Goal: Task Accomplishment & Management: Complete application form

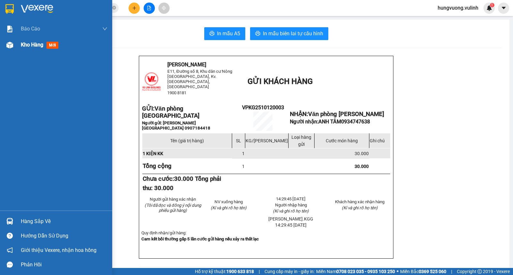
click at [27, 44] on span "Kho hàng" at bounding box center [32, 45] width 22 height 6
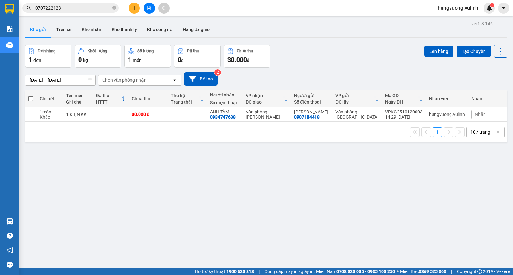
click at [28, 98] on span at bounding box center [30, 98] width 5 height 5
click at [31, 95] on input "checkbox" at bounding box center [31, 95] width 0 height 0
checkbox input "true"
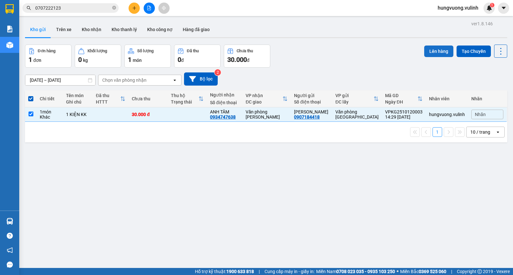
click at [434, 46] on button "Lên hàng" at bounding box center [438, 52] width 29 height 12
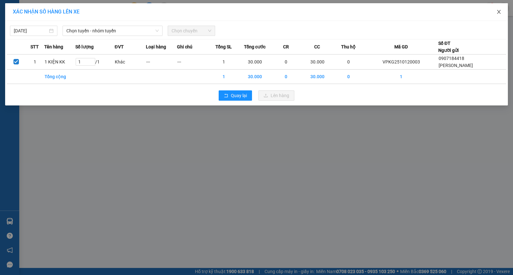
click at [499, 9] on span "Close" at bounding box center [499, 12] width 18 height 18
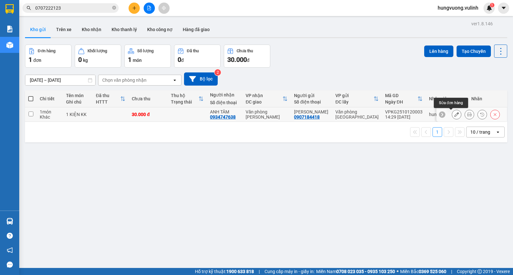
click at [452, 114] on button at bounding box center [456, 114] width 9 height 11
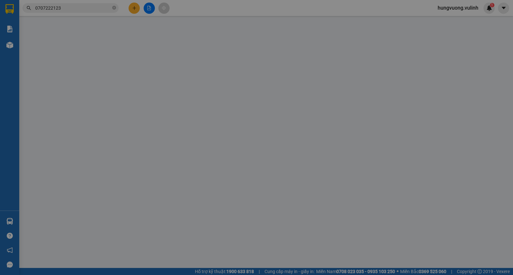
type input "0907184418"
type input "[PERSON_NAME]"
type input "0934747638"
type input "ANH TÂM"
type input "30.000"
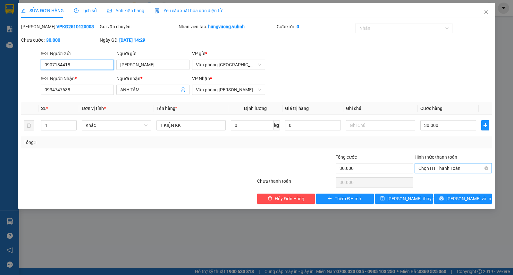
click at [448, 163] on span "Chọn HT Thanh Toán" at bounding box center [453, 168] width 70 height 10
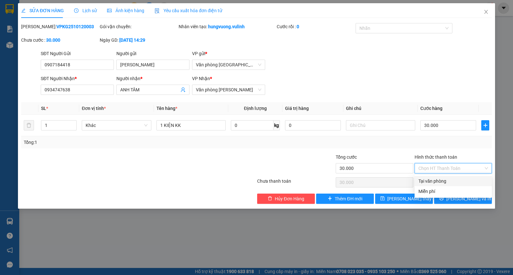
click at [441, 181] on div "Tại văn phòng" at bounding box center [453, 181] width 70 height 7
type input "0"
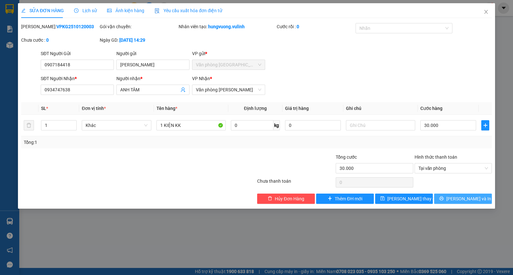
click at [465, 197] on span "[PERSON_NAME] và In" at bounding box center [468, 198] width 45 height 7
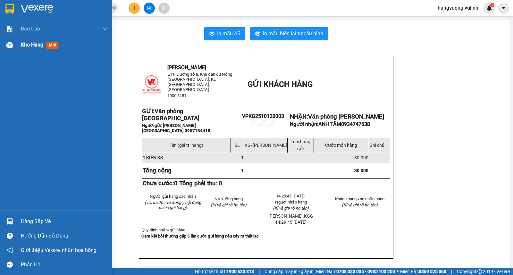
click at [24, 45] on span "Kho hàng" at bounding box center [32, 45] width 22 height 6
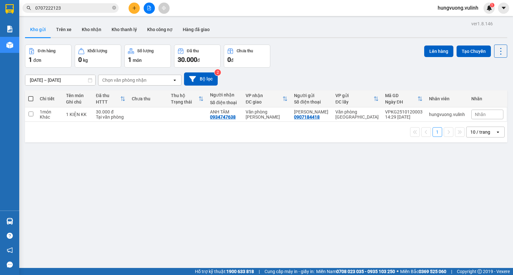
click at [29, 100] on span at bounding box center [30, 98] width 5 height 5
click at [31, 95] on input "checkbox" at bounding box center [31, 95] width 0 height 0
checkbox input "true"
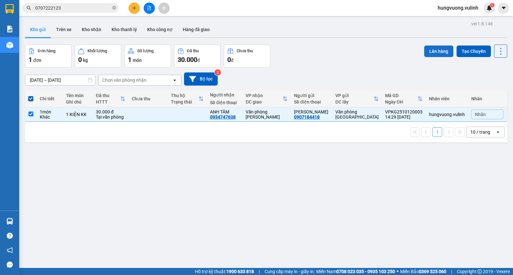
click at [424, 50] on button "Lên hàng" at bounding box center [438, 52] width 29 height 12
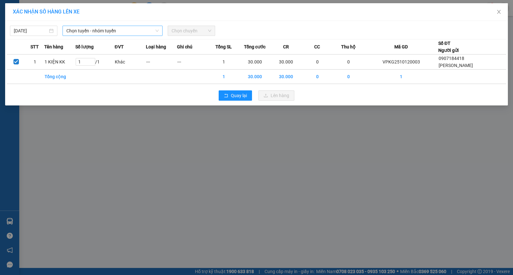
click at [127, 32] on span "Chọn tuyến - nhóm tuyến" at bounding box center [112, 31] width 92 height 10
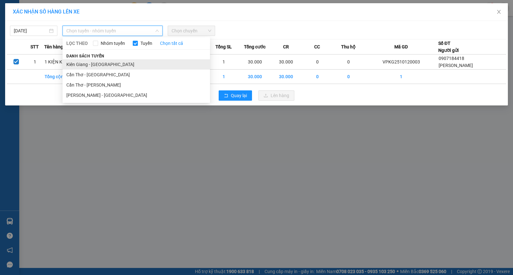
click at [158, 62] on li "Kiên Giang - [GEOGRAPHIC_DATA]" at bounding box center [135, 64] width 147 height 10
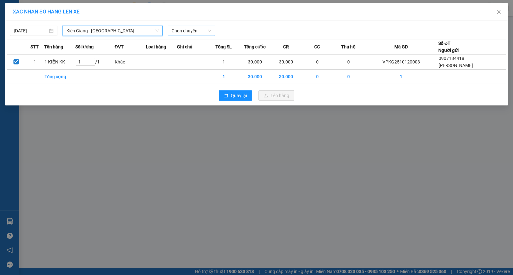
click at [197, 31] on span "Chọn chuyến" at bounding box center [191, 31] width 40 height 10
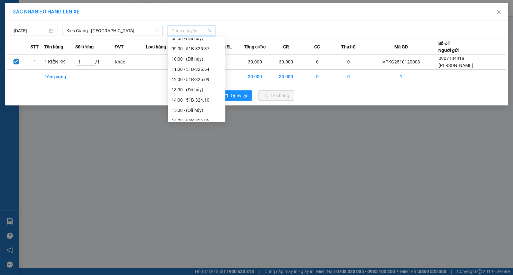
scroll to position [75, 0]
click at [206, 104] on div "16:00 - 65B-016.95" at bounding box center [196, 102] width 50 height 7
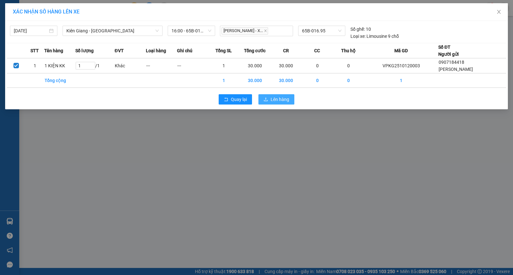
click at [274, 97] on span "Lên hàng" at bounding box center [279, 99] width 19 height 7
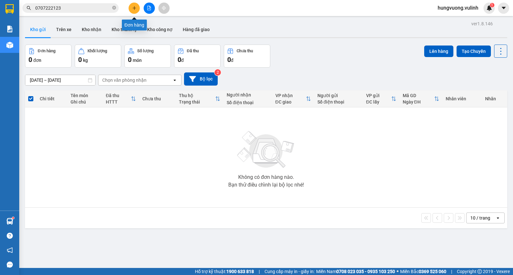
click at [134, 7] on icon "plus" at bounding box center [134, 8] width 0 height 4
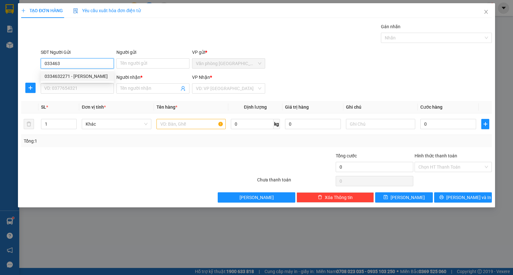
click at [100, 78] on div "0334632271 - [PERSON_NAME]" at bounding box center [77, 76] width 65 height 7
type input "0334632271"
type input "QUÁCH VĂN THỨC"
type input "0869643718"
type input "MAI"
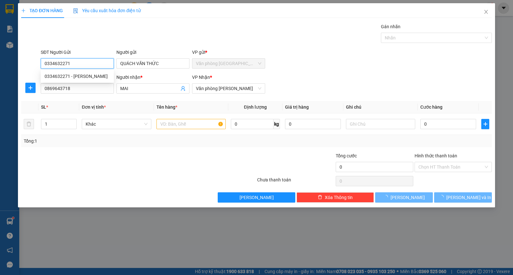
type input "40.000"
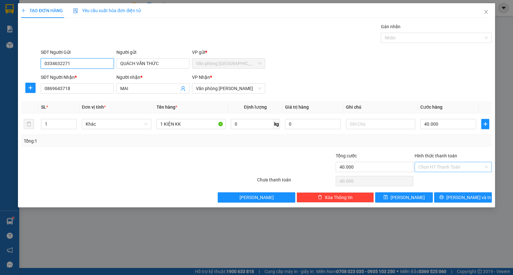
type input "0334632271"
click at [434, 167] on input "Hình thức thanh toán" at bounding box center [450, 167] width 65 height 10
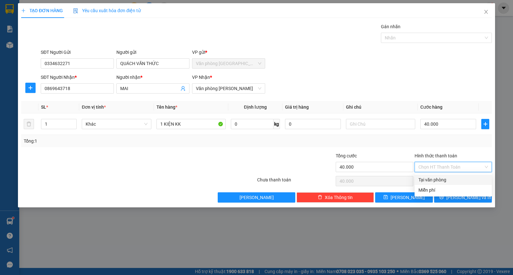
click at [432, 178] on div "Tại văn phòng" at bounding box center [453, 179] width 70 height 7
type input "0"
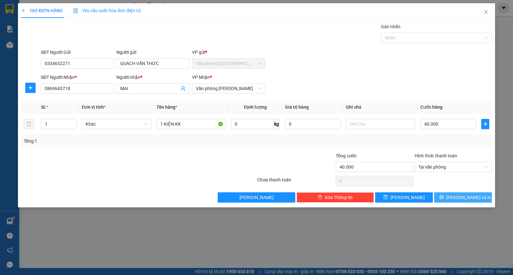
click at [468, 197] on span "[PERSON_NAME] và In" at bounding box center [468, 197] width 45 height 7
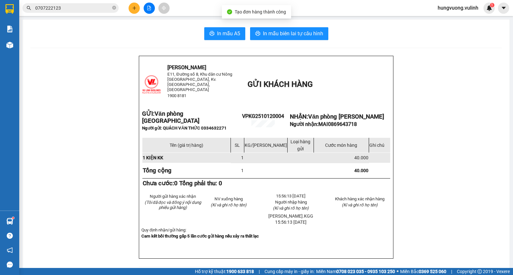
click at [222, 26] on div "In mẫu A5 In mẫu biên lai tự cấu hình [GEOGRAPHIC_DATA] E11, [STREET_ADDRESS], …" at bounding box center [266, 265] width 486 height 490
click at [226, 37] on span "In mẫu A5" at bounding box center [228, 33] width 23 height 8
click at [213, 34] on button "In mẫu A5" at bounding box center [224, 33] width 41 height 13
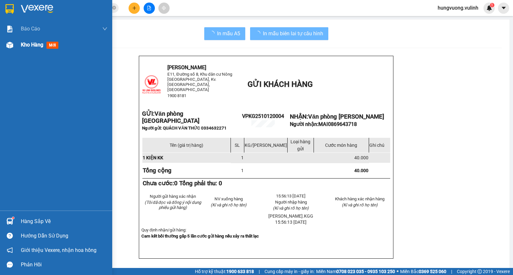
click at [43, 42] on span "Kho hàng" at bounding box center [32, 45] width 22 height 6
